Goal: Task Accomplishment & Management: Manage account settings

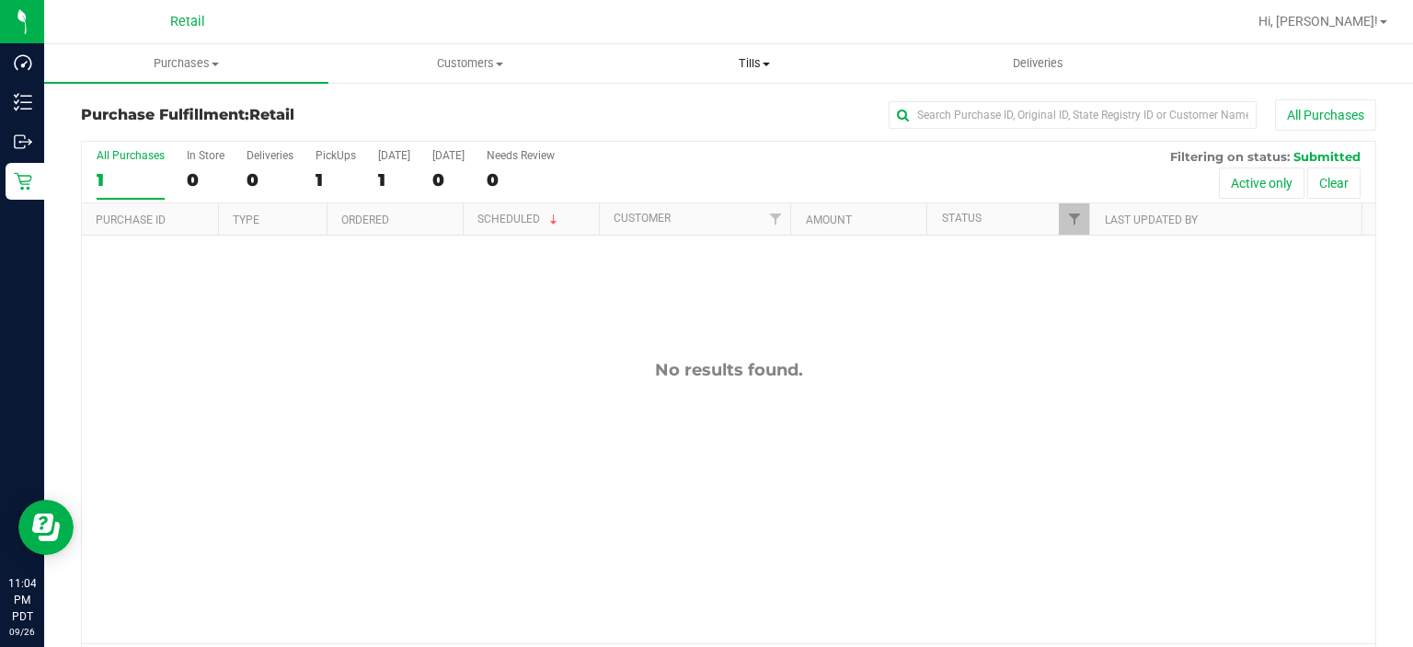
click at [754, 49] on uib-tab-heading "Tills Manage tills" at bounding box center [754, 63] width 283 height 37
click at [678, 107] on span "Manage tills" at bounding box center [674, 111] width 124 height 16
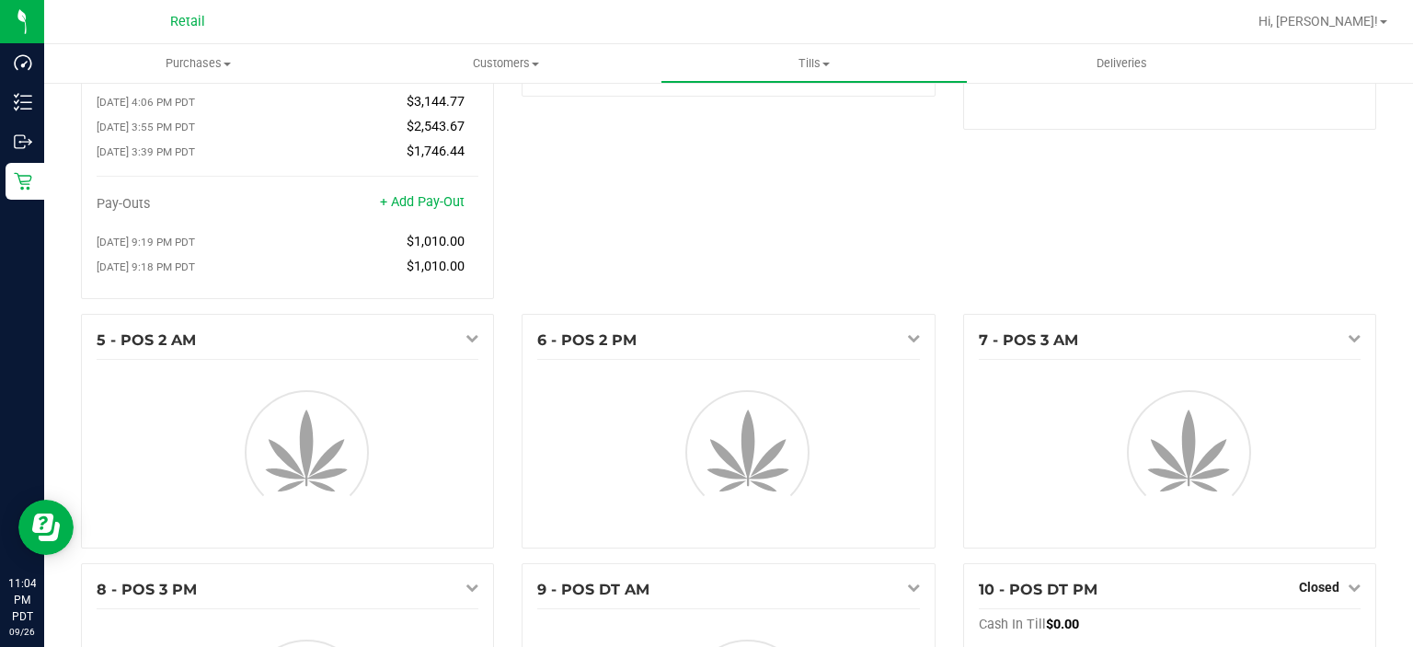
scroll to position [410, 0]
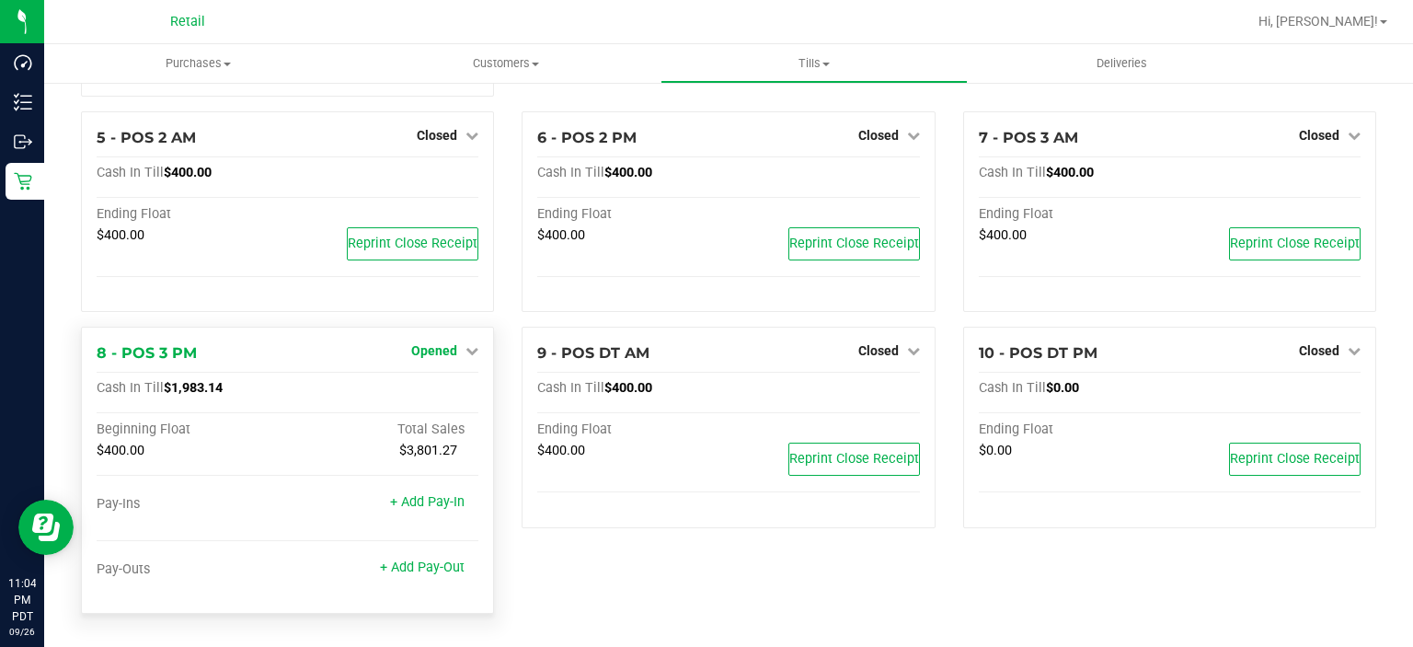
click at [438, 358] on span "Opened" at bounding box center [434, 350] width 46 height 15
click at [444, 387] on link "Close Till" at bounding box center [437, 389] width 50 height 15
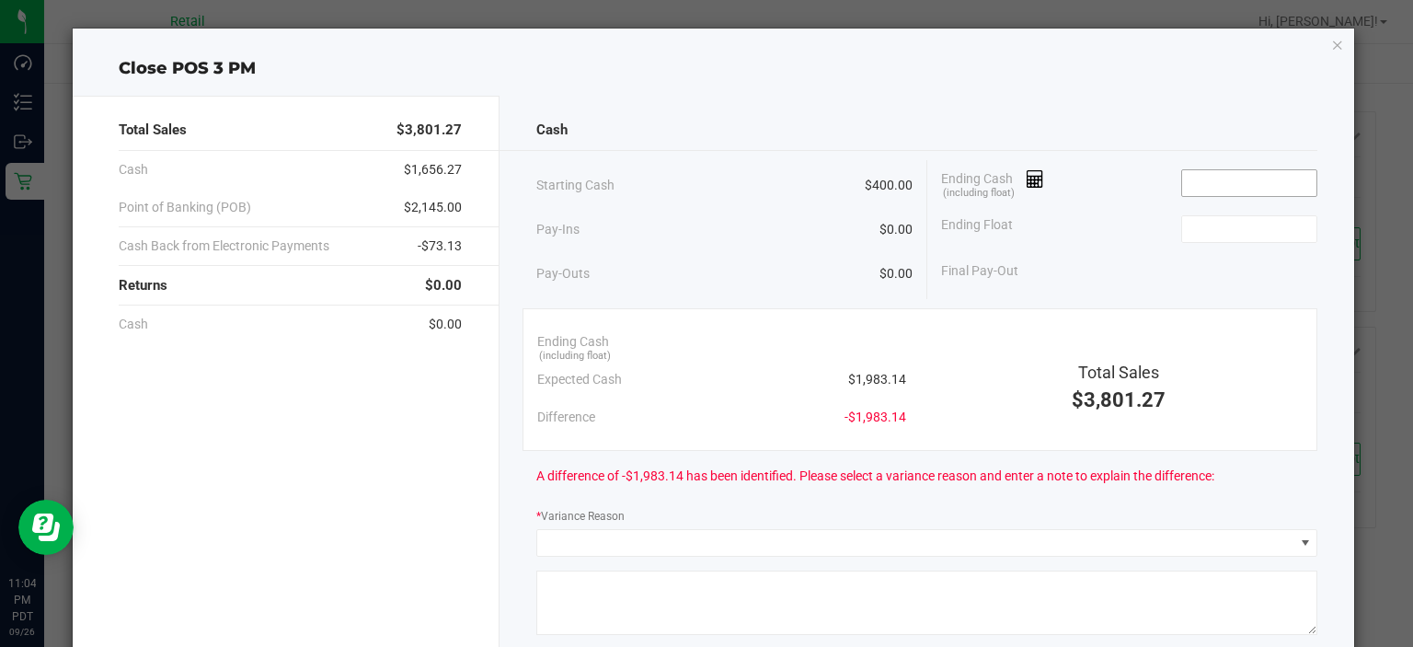
click at [1224, 177] on input at bounding box center [1250, 183] width 135 height 26
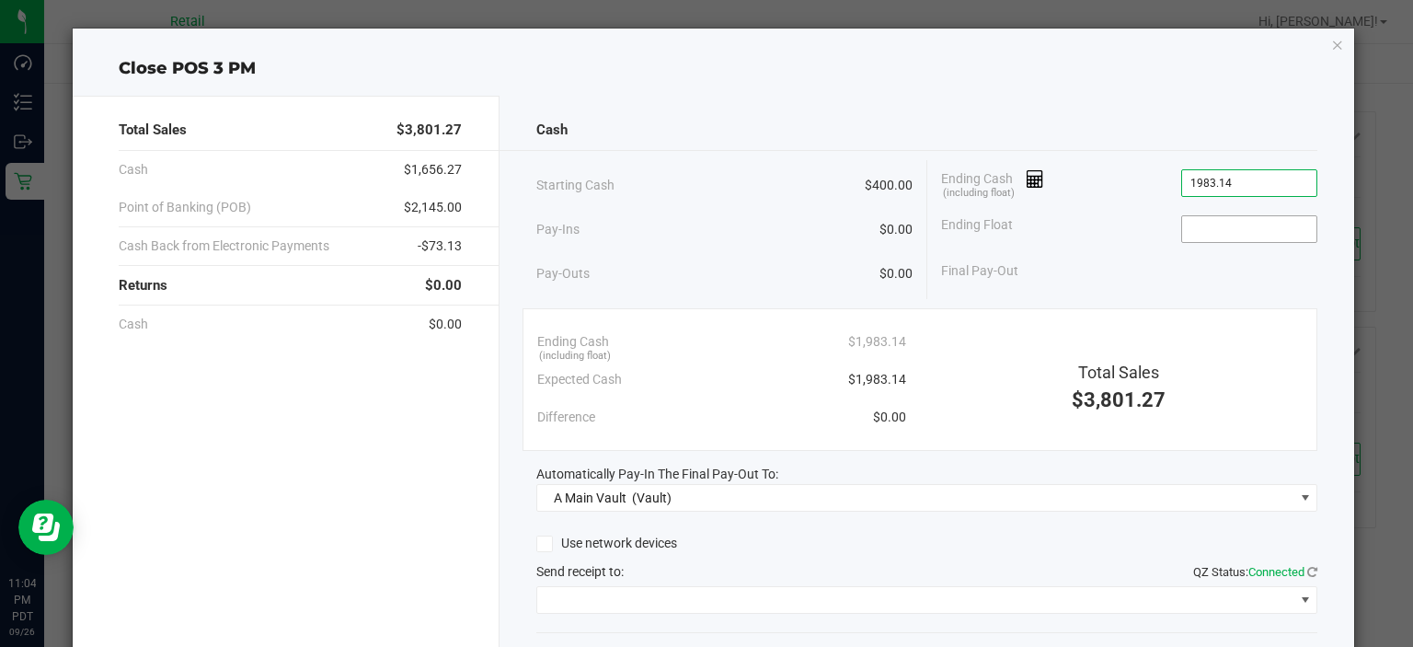
click at [1217, 227] on input at bounding box center [1250, 229] width 135 height 26
type input "$1,983.14"
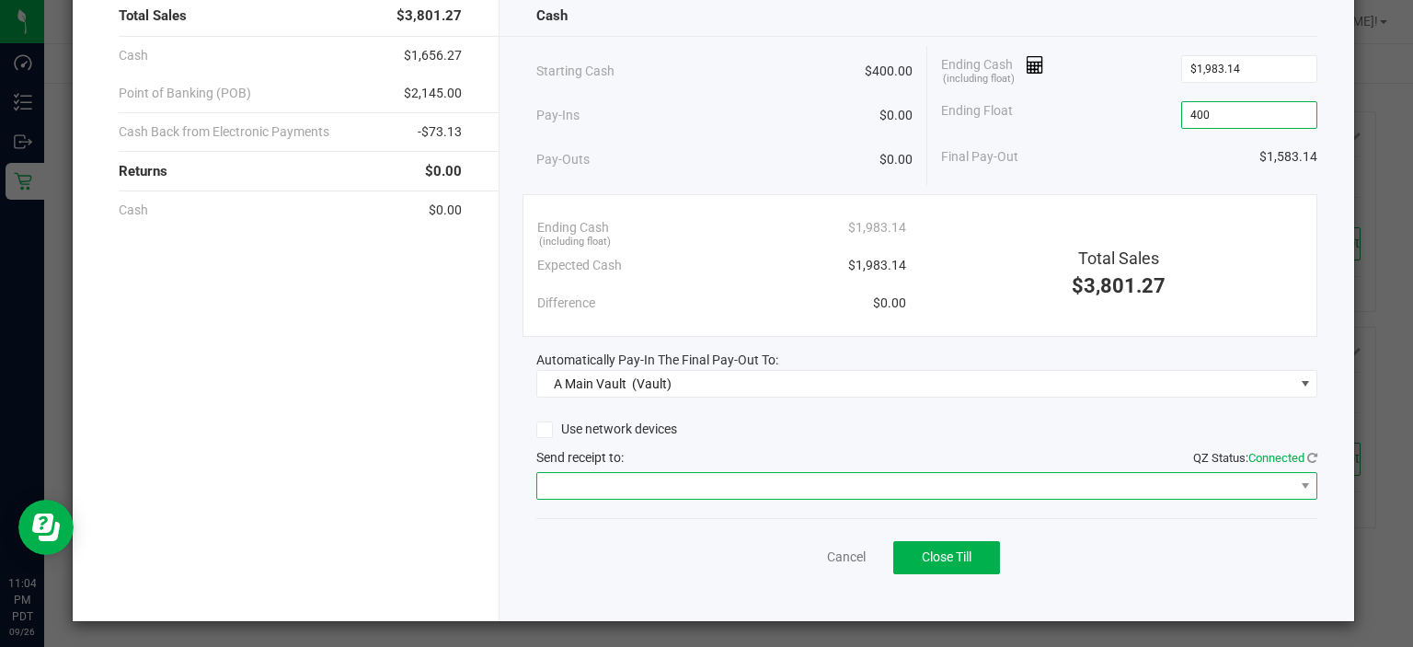
click at [751, 473] on span at bounding box center [915, 486] width 756 height 26
type input "$400.00"
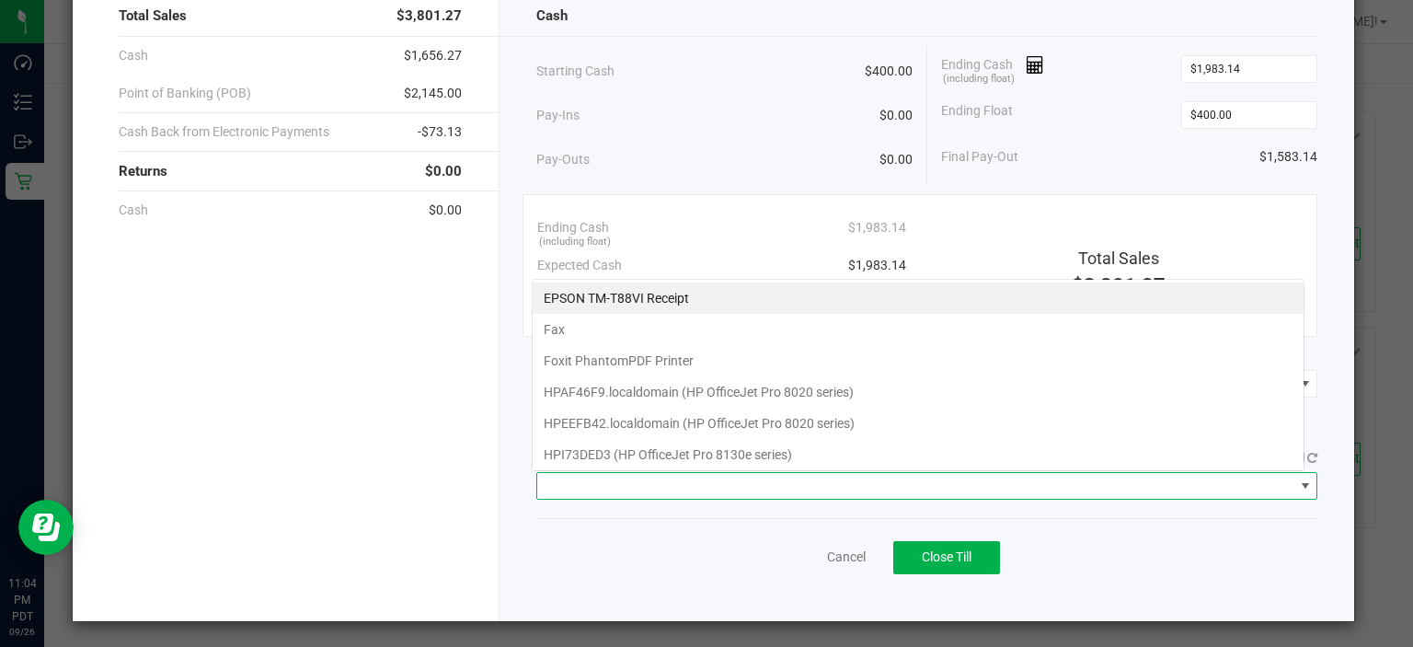
scroll to position [27, 773]
click at [714, 293] on Receipt "EPSON TM-T88VI Receipt" at bounding box center [918, 298] width 771 height 31
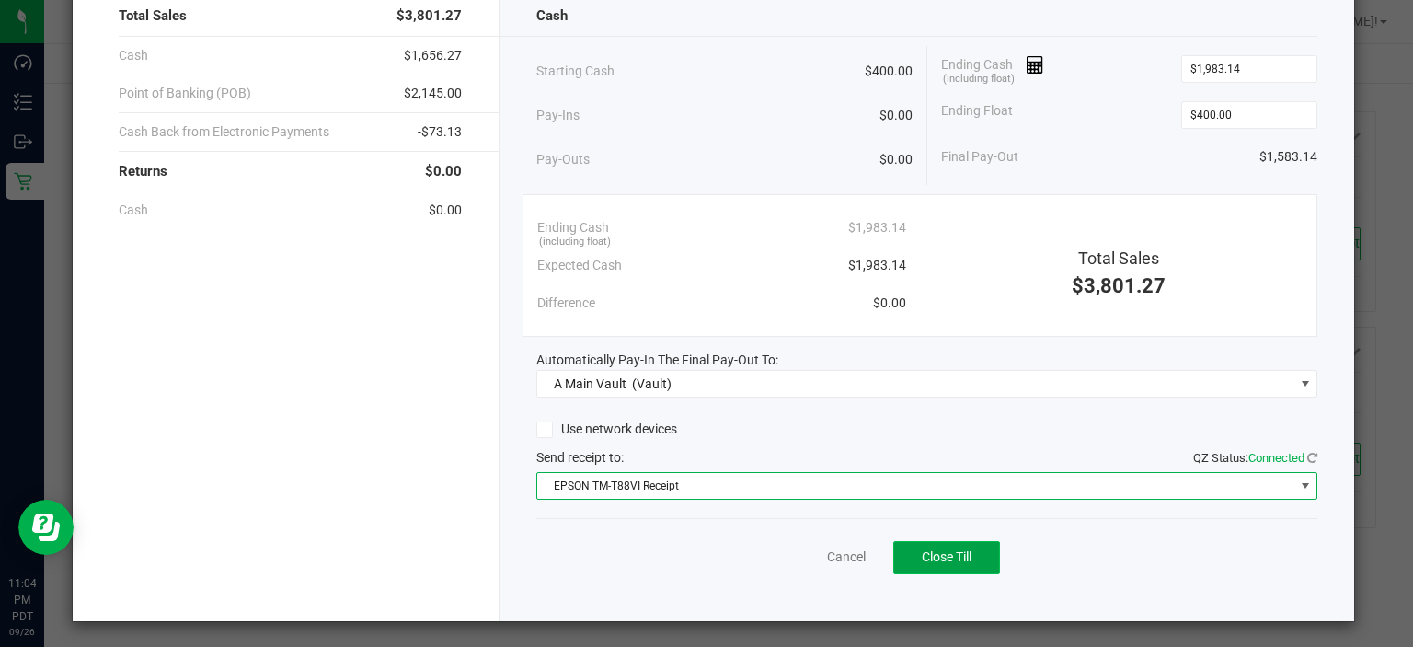
click at [952, 567] on button "Close Till" at bounding box center [947, 557] width 107 height 33
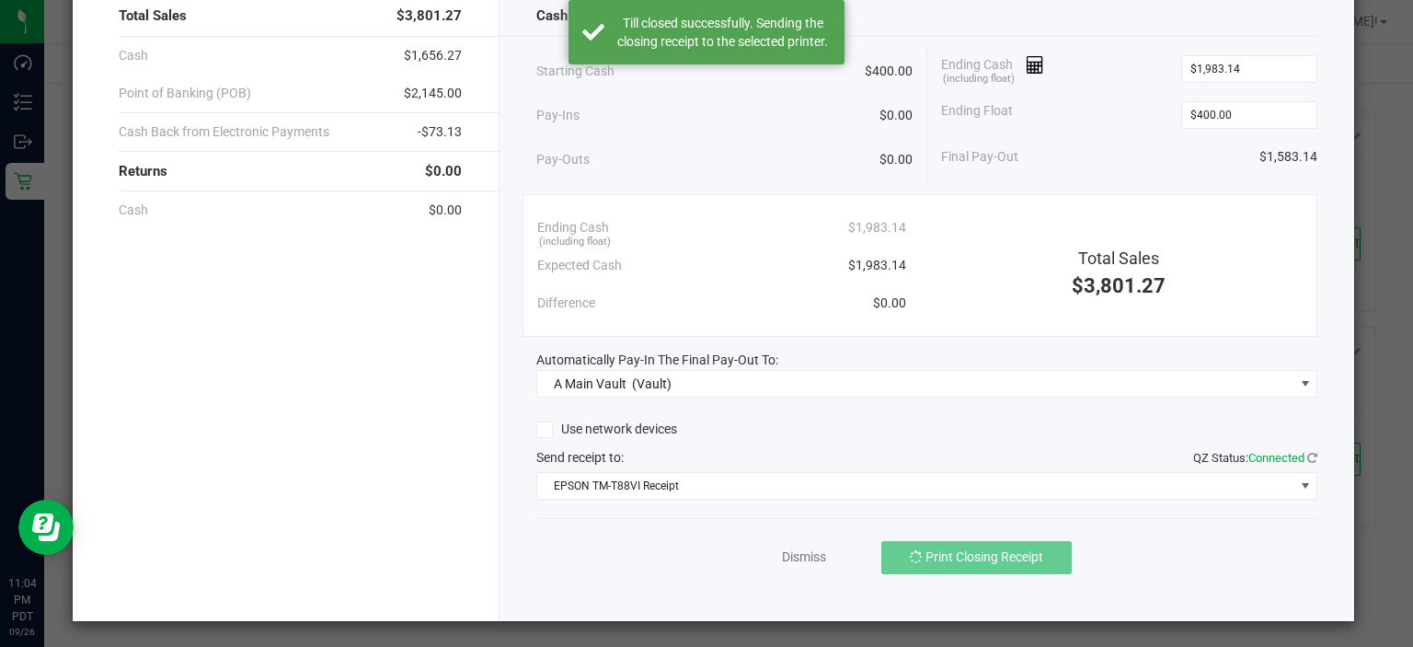
scroll to position [0, 0]
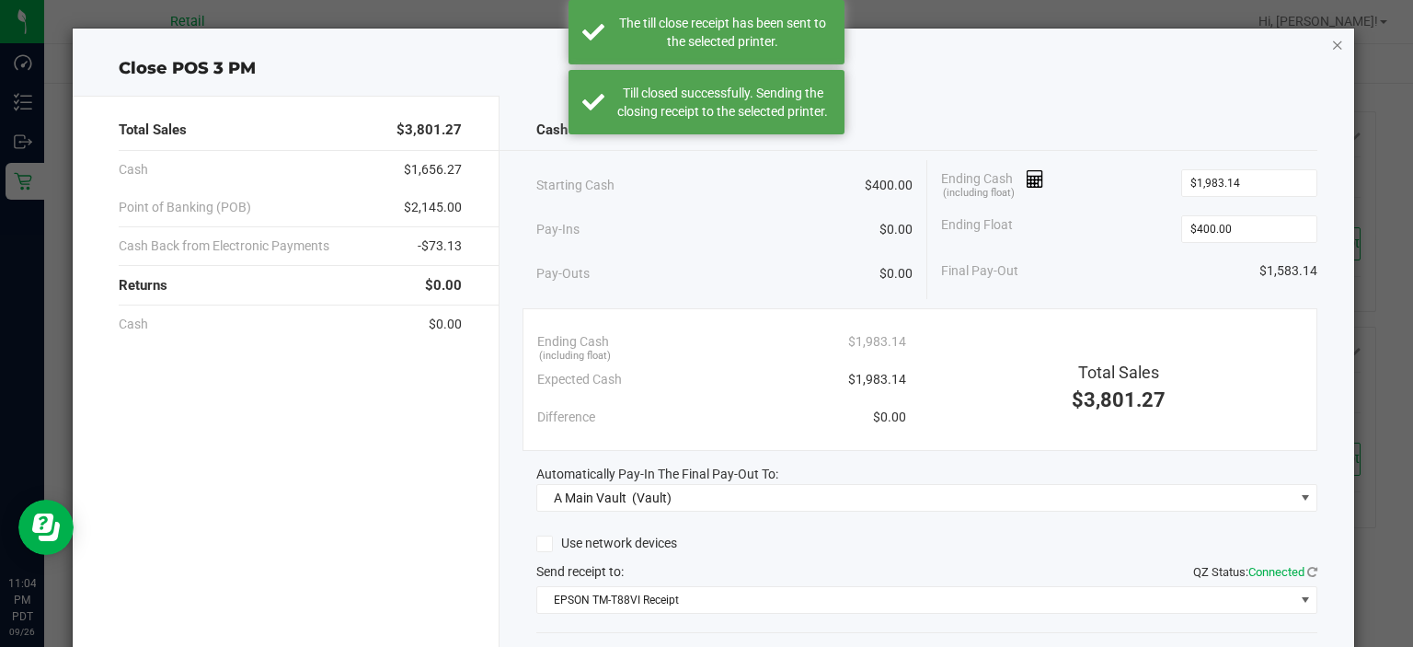
click at [1332, 45] on icon "button" at bounding box center [1338, 44] width 13 height 22
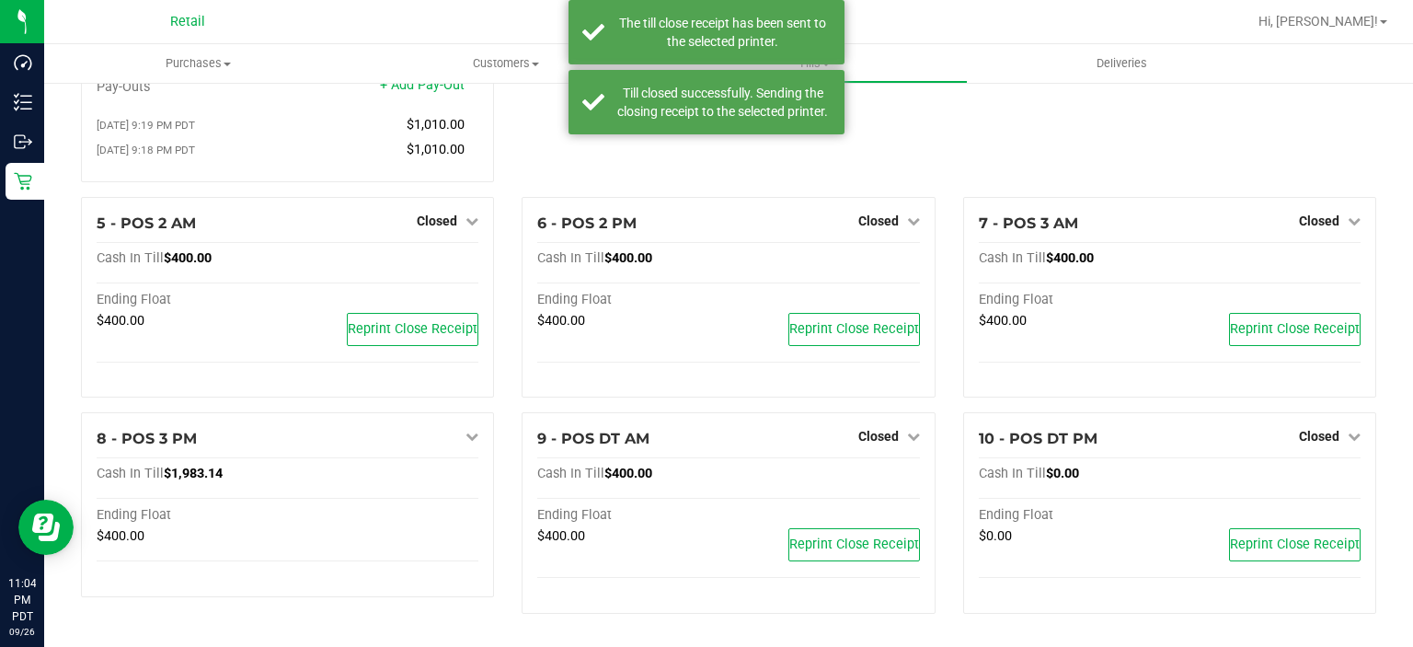
scroll to position [324, 0]
click at [1354, 19] on span "Hi, [PERSON_NAME]!" at bounding box center [1319, 21] width 120 height 15
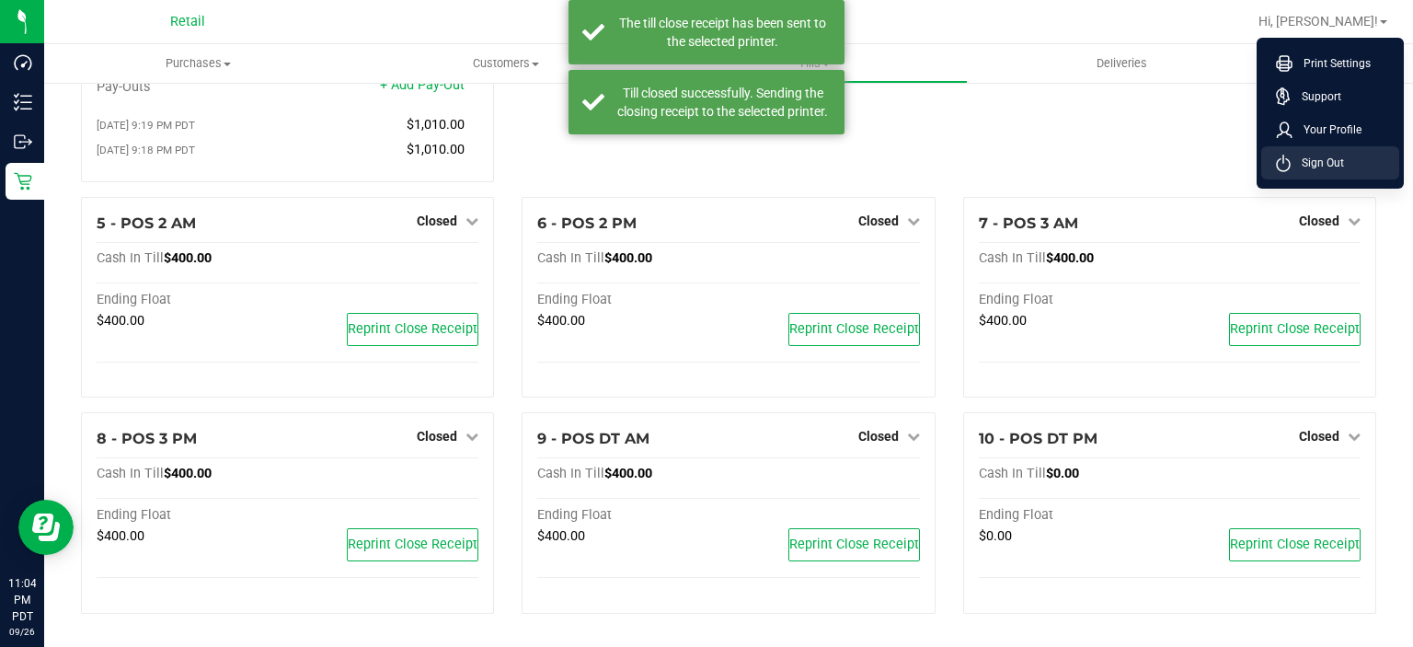
click at [1321, 165] on span "Sign Out" at bounding box center [1317, 163] width 53 height 18
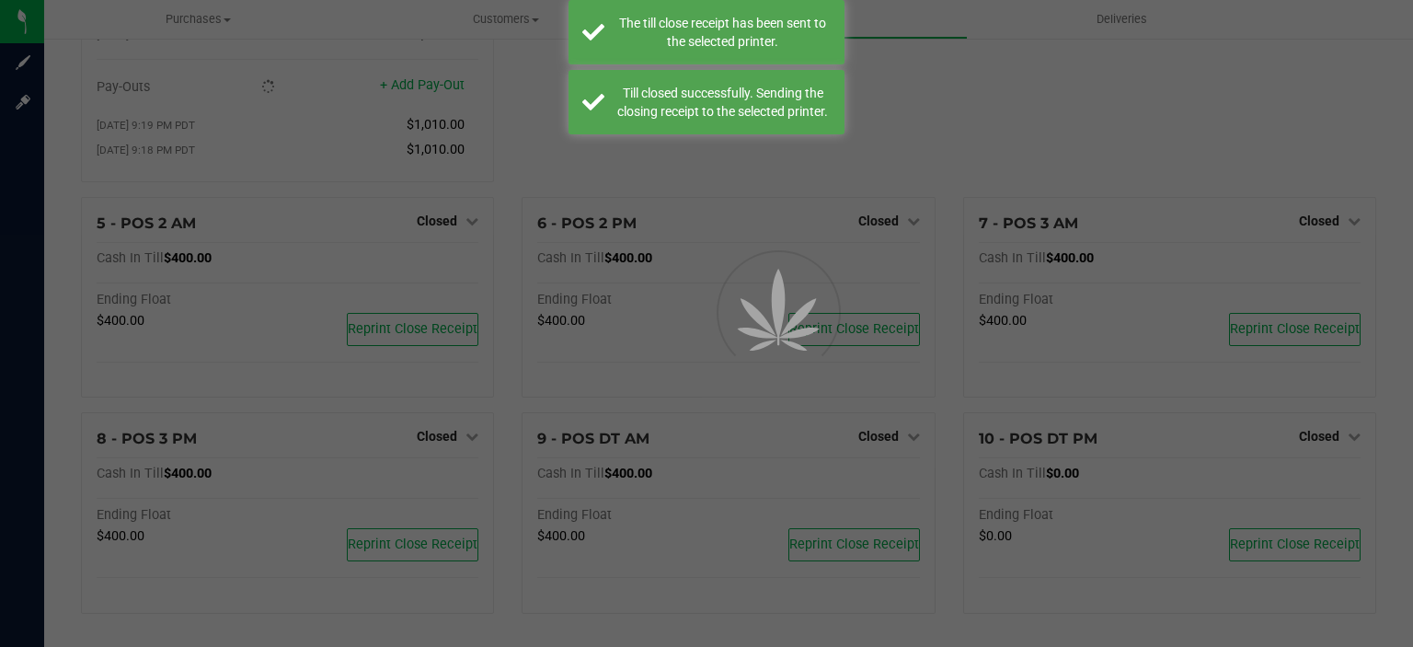
scroll to position [0, 0]
